Goal: Task Accomplishment & Management: Use online tool/utility

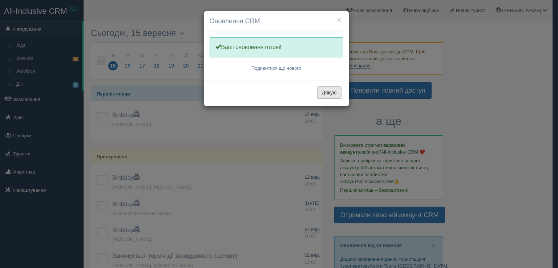
click at [339, 93] on button "Дякую" at bounding box center [329, 92] width 24 height 12
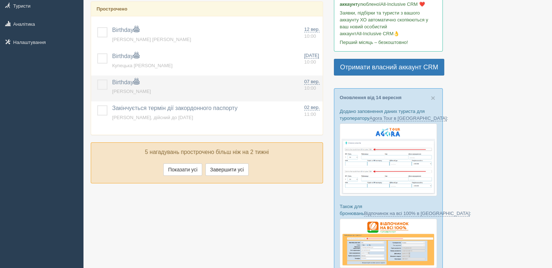
scroll to position [181, 0]
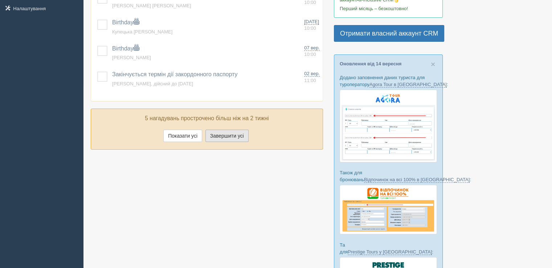
click at [212, 137] on button "Завершити усі" at bounding box center [226, 136] width 43 height 12
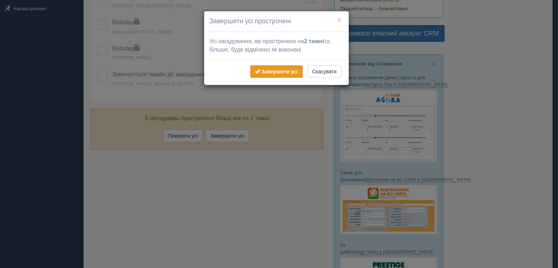
click at [270, 73] on b "Завершити усі" at bounding box center [279, 72] width 36 height 6
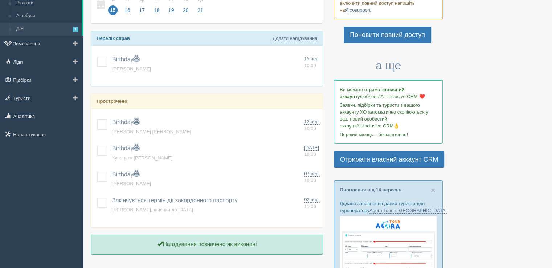
scroll to position [0, 0]
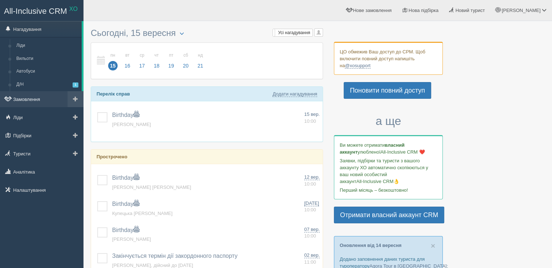
drag, startPoint x: 41, startPoint y: 99, endPoint x: 48, endPoint y: 99, distance: 6.2
click at [41, 100] on link "Замовлення" at bounding box center [41, 99] width 83 height 16
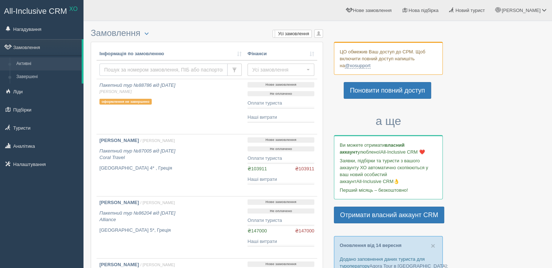
click at [174, 70] on input "text" at bounding box center [163, 70] width 128 height 12
type input "r"
type input "кузьменко"
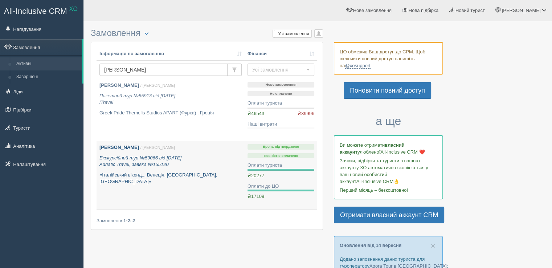
click at [139, 148] on b "Кузьменко Катерина Павлівна" at bounding box center [119, 146] width 40 height 5
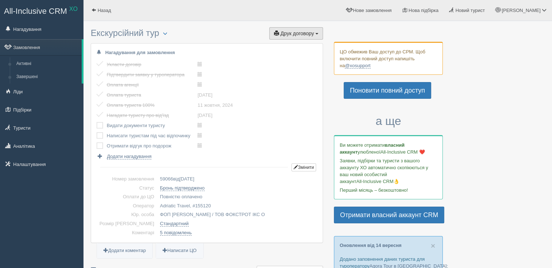
click at [294, 32] on span "Друк договору" at bounding box center [297, 33] width 33 height 6
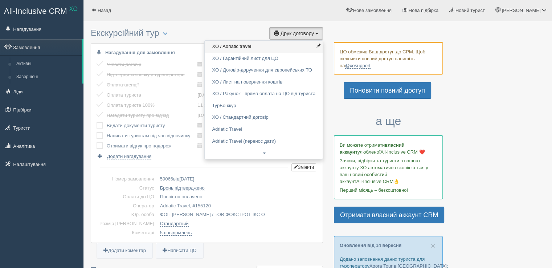
click at [287, 47] on link "XO / Adriatic travel" at bounding box center [264, 47] width 118 height 12
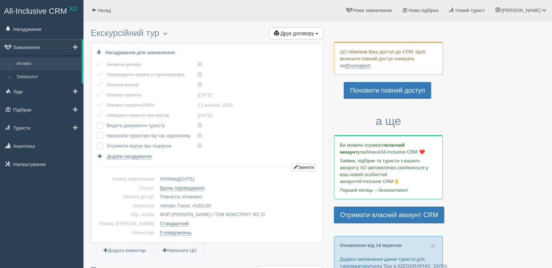
click at [39, 60] on link "Активні" at bounding box center [47, 63] width 69 height 13
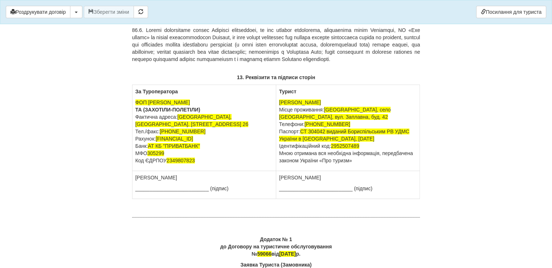
scroll to position [5368, 0]
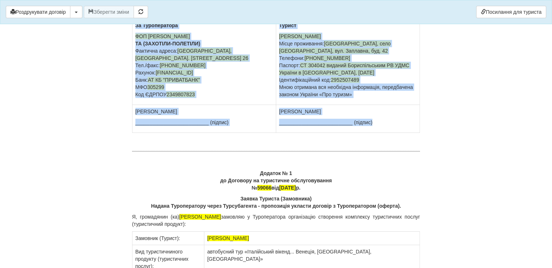
drag, startPoint x: 391, startPoint y: 179, endPoint x: 125, endPoint y: 82, distance: 283.5
copy div "Lo Ipsumdolorsi AME Consecteturad Elitsed Doeiusmodtemp IN (UTLABORE-ETDOLORE) …"
click at [210, 98] on p "ФОП [PERSON_NAME] ([PERSON_NAME]) Фактична адреса: [GEOGRAPHIC_DATA], [GEOGRAPH…" at bounding box center [204, 65] width 138 height 65
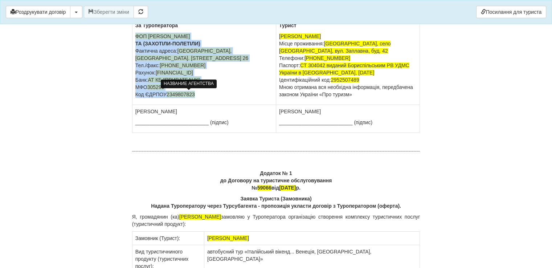
drag, startPoint x: 205, startPoint y: 151, endPoint x: 135, endPoint y: 95, distance: 90.4
click at [135, 95] on p "ФОП [PERSON_NAME] ([PERSON_NAME]) Фактична адреса: [GEOGRAPHIC_DATA], [GEOGRAPH…" at bounding box center [204, 65] width 138 height 65
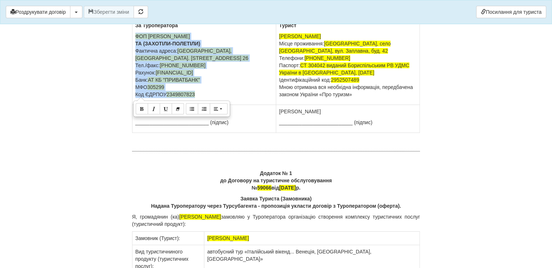
copy p "ФОП [PERSON_NAME] ([PERSON_NAME]) Фактична адреса: [GEOGRAPHIC_DATA], [GEOGRAPH…"
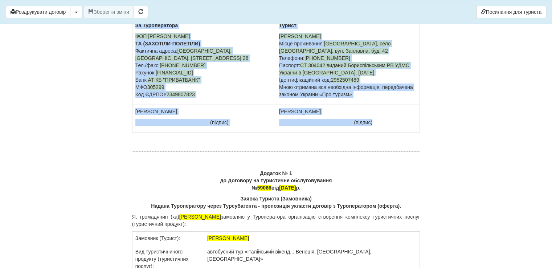
drag, startPoint x: 383, startPoint y: 179, endPoint x: 121, endPoint y: 79, distance: 281.0
copy div "Lo Ipsumdolorsi AME Consecteturad Elitsed Doeiusmodtemp IN (UTLABORE-ETDOLORE) …"
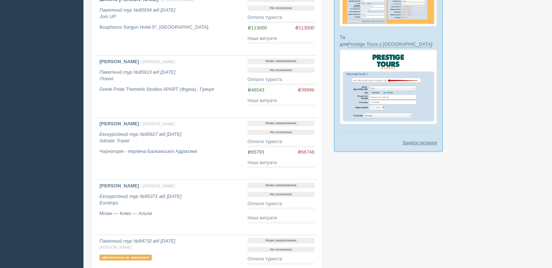
scroll to position [399, 0]
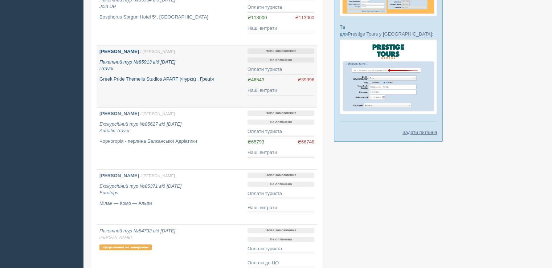
click at [219, 63] on p "Пакетний тур №85913 від [DATE] iTravel" at bounding box center [170, 65] width 142 height 13
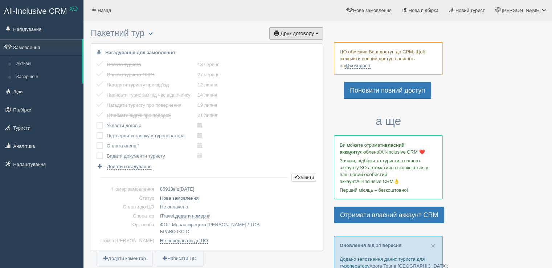
click at [290, 36] on button "Друк договору Друк" at bounding box center [296, 33] width 54 height 12
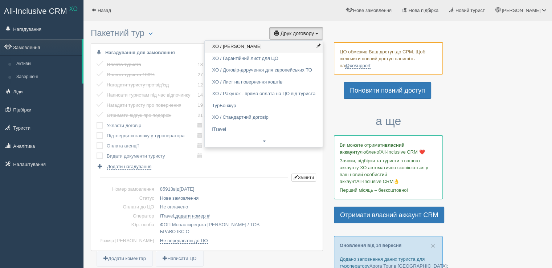
click at [280, 50] on link "XO / Ай Тревел" at bounding box center [264, 47] width 118 height 12
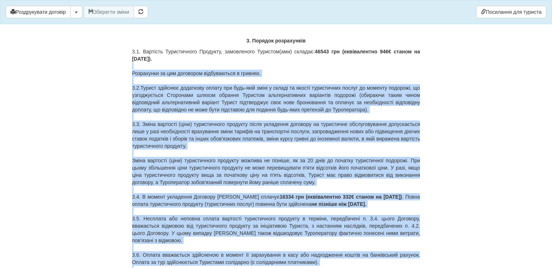
scroll to position [2069, 0]
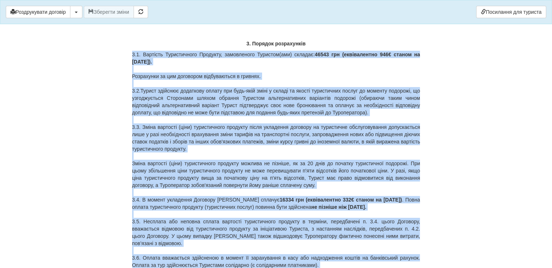
drag, startPoint x: 258, startPoint y: 204, endPoint x: 129, endPoint y: 56, distance: 196.2
copy p "3.1. Вартість Туристичного Продукту, замовленого Туристом(ами) складає: 46543 г…"
